Goal: Task Accomplishment & Management: Use online tool/utility

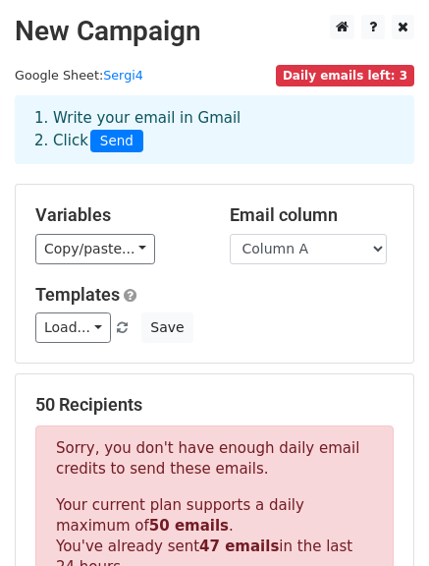
scroll to position [599, 0]
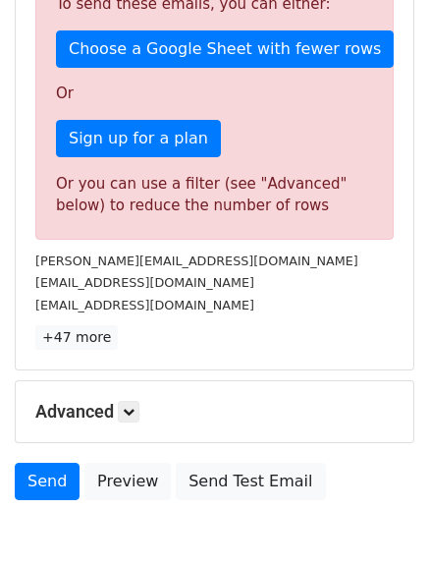
click at [128, 85] on p "Or" at bounding box center [214, 93] width 317 height 21
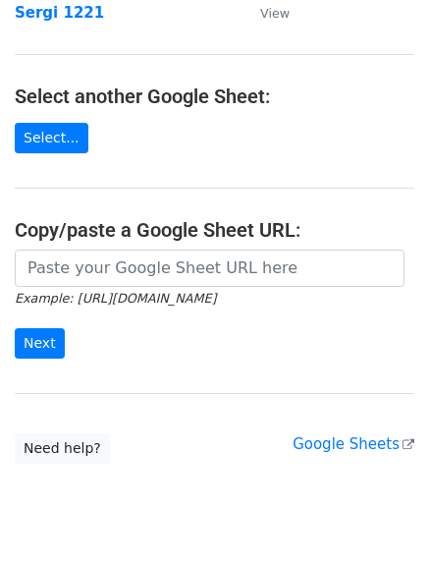
scroll to position [238, 0]
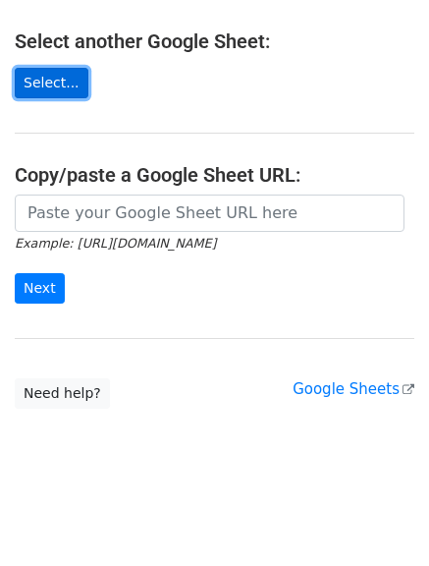
click at [27, 74] on link "Select..." at bounding box center [52, 83] width 74 height 30
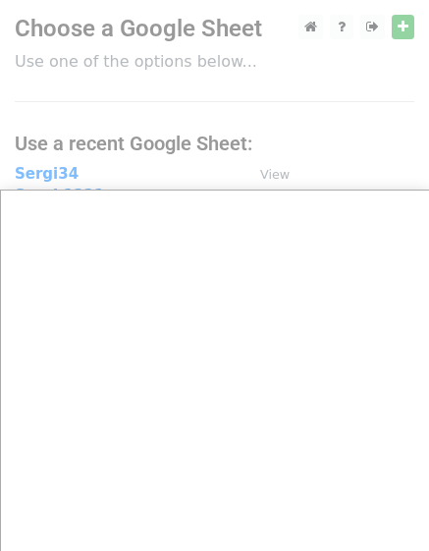
scroll to position [111, 0]
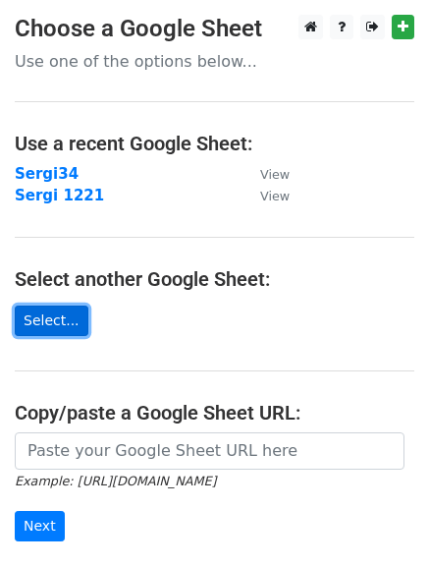
click at [53, 324] on link "Select..." at bounding box center [52, 320] width 74 height 30
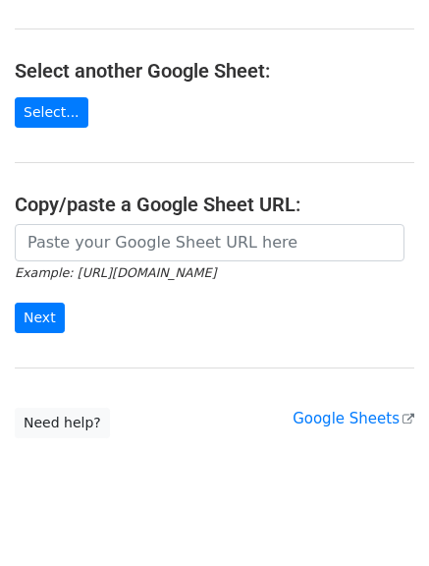
scroll to position [238, 0]
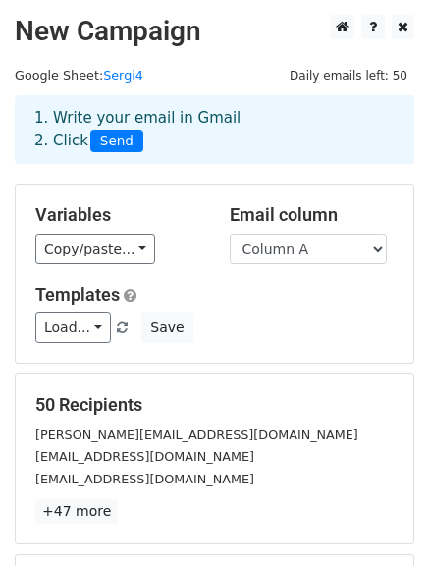
scroll to position [275, 0]
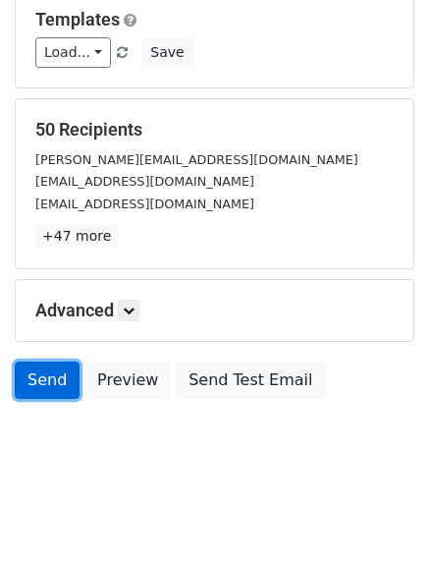
click at [55, 378] on link "Send" at bounding box center [47, 379] width 65 height 37
click at [56, 384] on link "Send" at bounding box center [47, 379] width 65 height 37
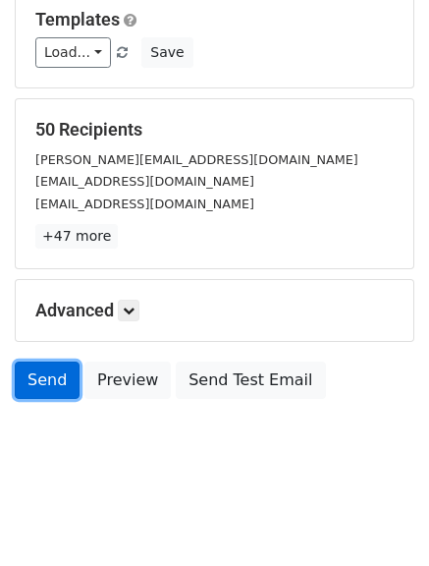
click at [56, 384] on link "Send" at bounding box center [47, 379] width 65 height 37
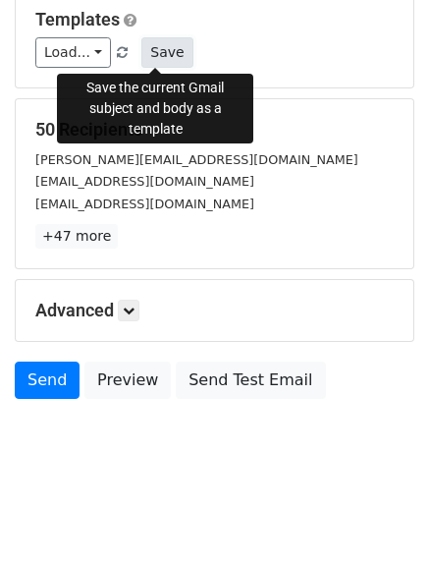
click at [141, 53] on button "Save" at bounding box center [166, 52] width 51 height 30
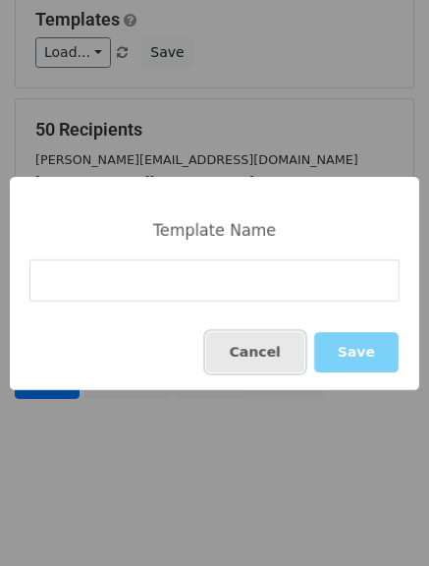
click at [253, 353] on button "Cancel" at bounding box center [255, 352] width 98 height 40
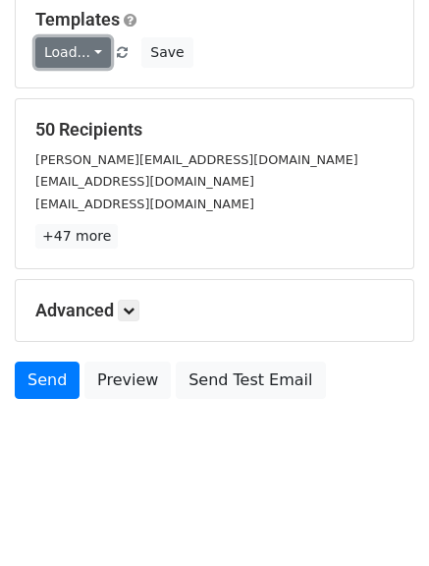
click at [90, 58] on link "Load..." at bounding box center [73, 52] width 76 height 30
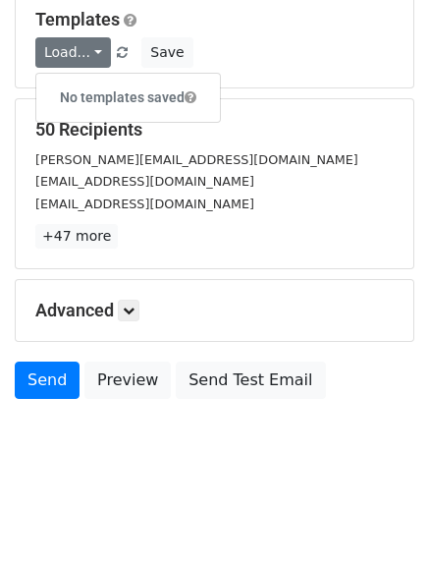
click at [103, 90] on h6 "No templates saved" at bounding box center [128, 97] width 184 height 32
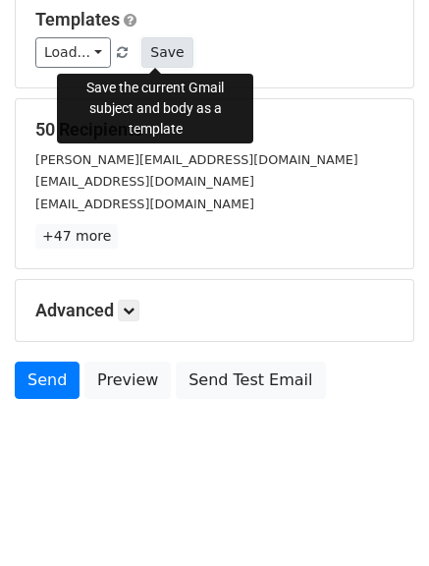
click at [144, 53] on button "Save" at bounding box center [166, 52] width 51 height 30
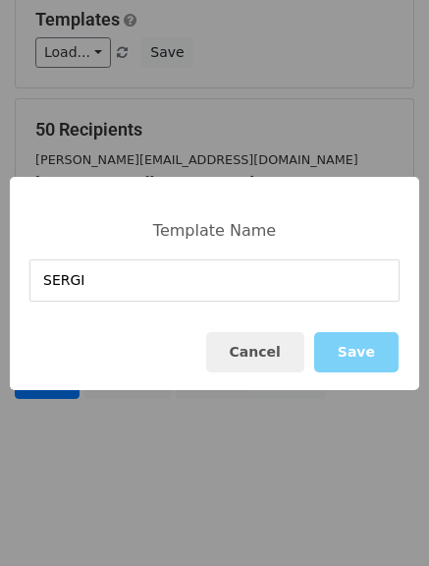
type input "SERGI"
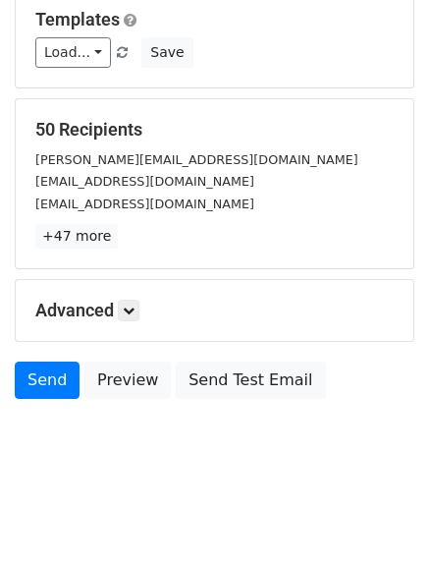
click at [191, 462] on body "New Campaign Daily emails left: 50 Google Sheet: Sergi4 1. Write your email in …" at bounding box center [214, 113] width 429 height 747
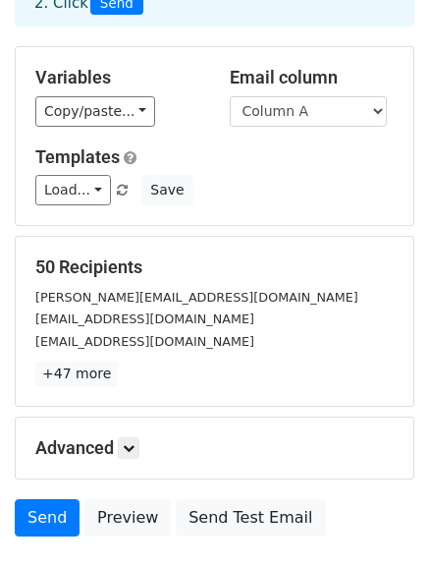
scroll to position [136, 0]
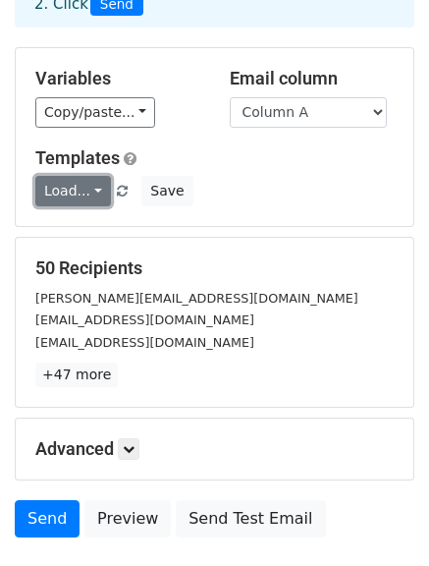
click at [82, 191] on link "Load..." at bounding box center [73, 191] width 76 height 30
click at [171, 172] on div "Templates Load... SERGI Save" at bounding box center [215, 177] width 388 height 60
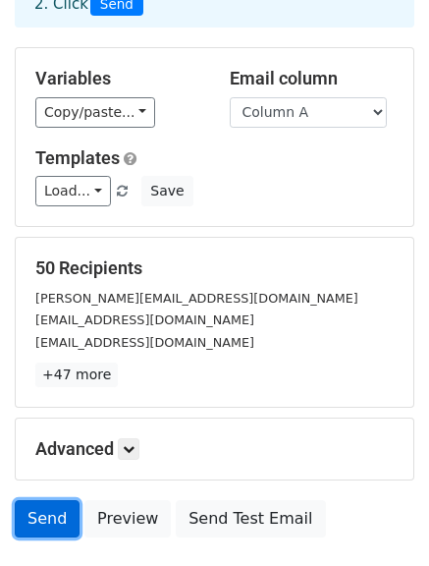
click at [27, 520] on link "Send" at bounding box center [47, 518] width 65 height 37
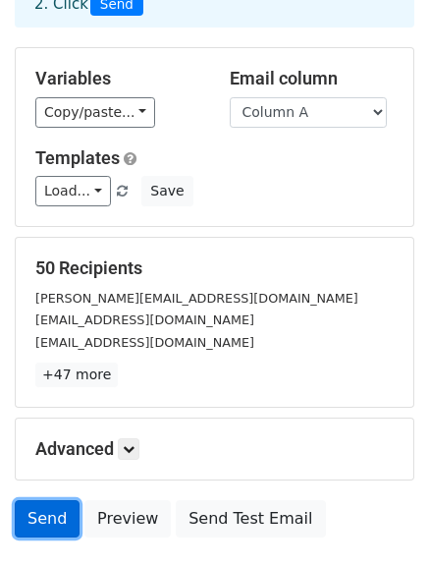
click at [27, 520] on link "Send" at bounding box center [47, 518] width 65 height 37
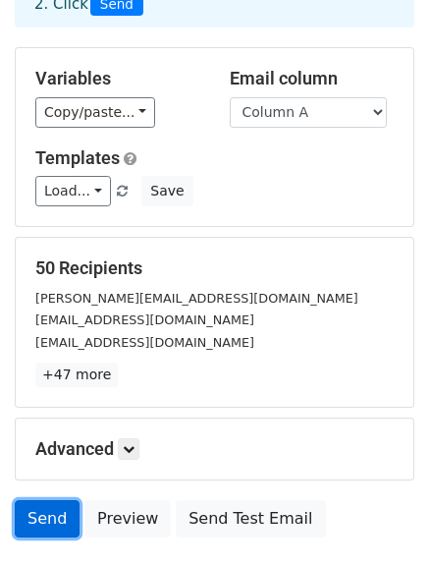
click at [27, 520] on link "Send" at bounding box center [47, 518] width 65 height 37
click at [28, 519] on link "Send" at bounding box center [47, 518] width 65 height 37
click at [56, 525] on link "Send" at bounding box center [47, 518] width 65 height 37
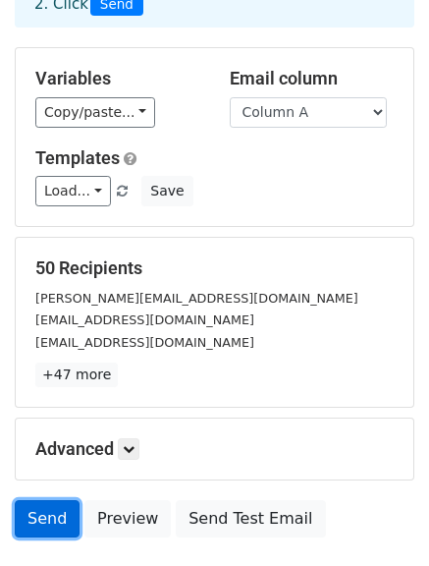
click at [56, 525] on link "Send" at bounding box center [47, 518] width 65 height 37
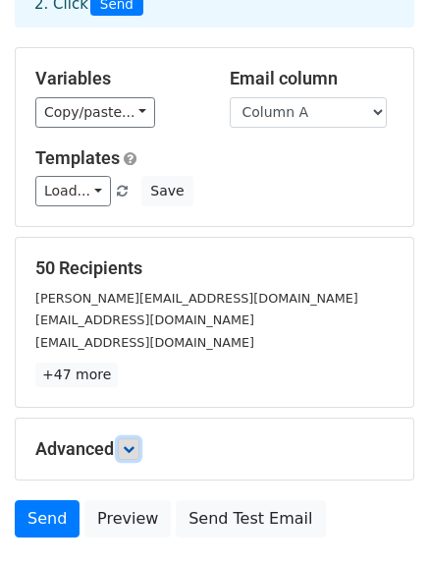
click at [130, 446] on icon at bounding box center [129, 449] width 12 height 12
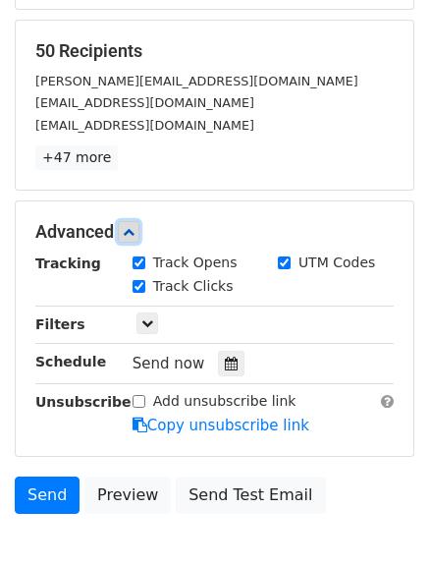
scroll to position [359, 0]
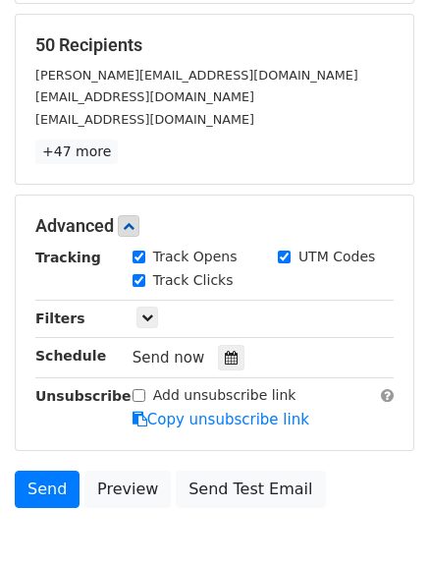
click at [132, 237] on h5 "Advanced" at bounding box center [214, 226] width 358 height 22
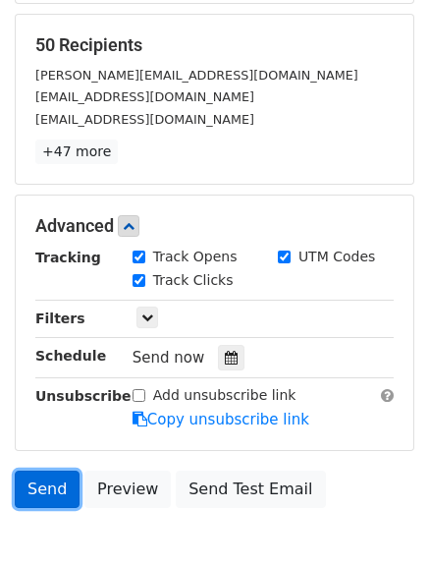
click at [56, 496] on link "Send" at bounding box center [47, 488] width 65 height 37
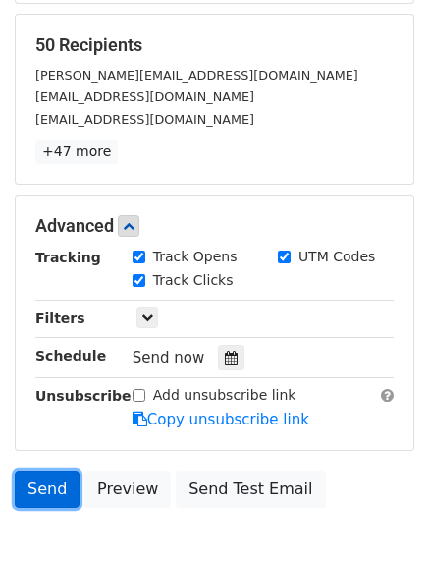
click at [56, 496] on link "Send" at bounding box center [47, 488] width 65 height 37
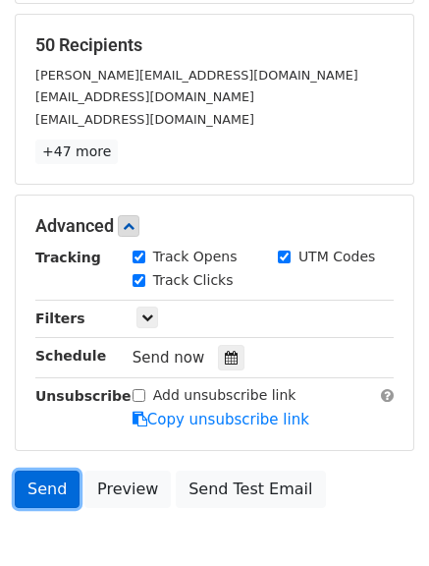
click at [56, 496] on link "Send" at bounding box center [47, 488] width 65 height 37
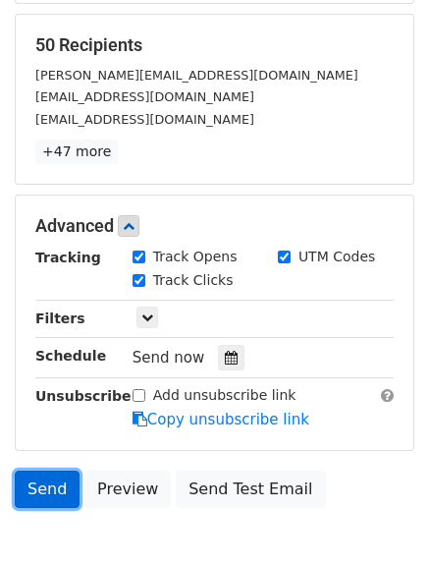
click at [56, 496] on link "Send" at bounding box center [47, 488] width 65 height 37
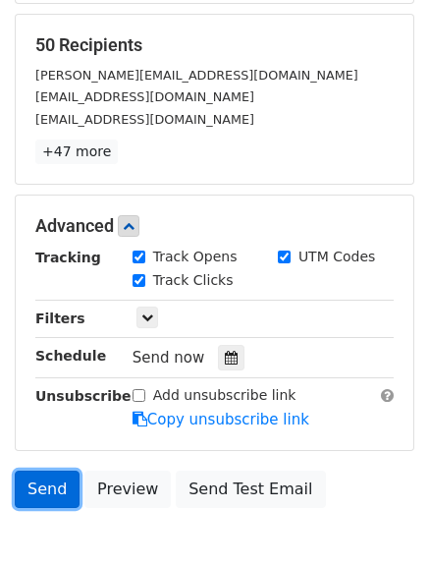
click at [56, 496] on link "Send" at bounding box center [47, 488] width 65 height 37
drag, startPoint x: 56, startPoint y: 496, endPoint x: 48, endPoint y: 484, distance: 14.2
click at [48, 484] on link "Send" at bounding box center [47, 488] width 65 height 37
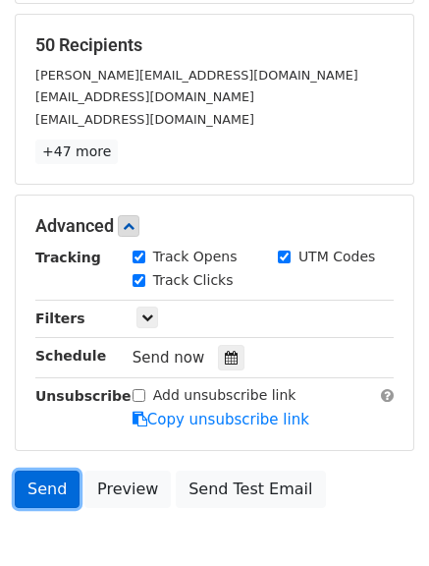
click at [48, 484] on link "Send" at bounding box center [47, 488] width 65 height 37
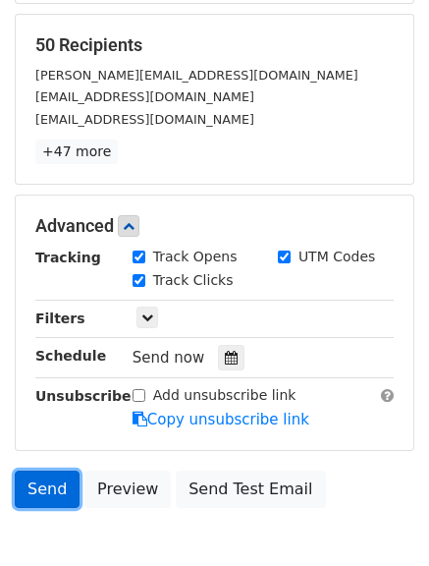
click at [48, 484] on link "Send" at bounding box center [47, 488] width 65 height 37
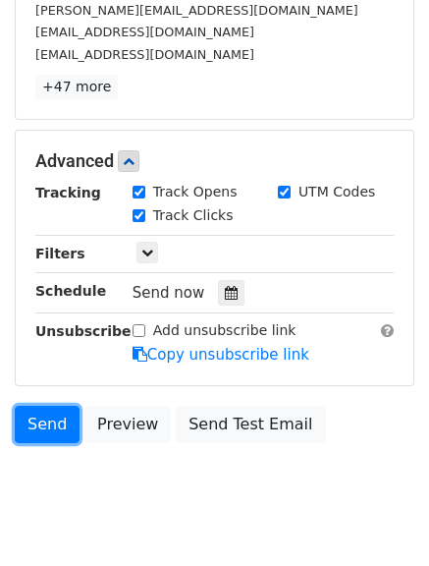
scroll to position [467, 0]
